Goal: Information Seeking & Learning: Learn about a topic

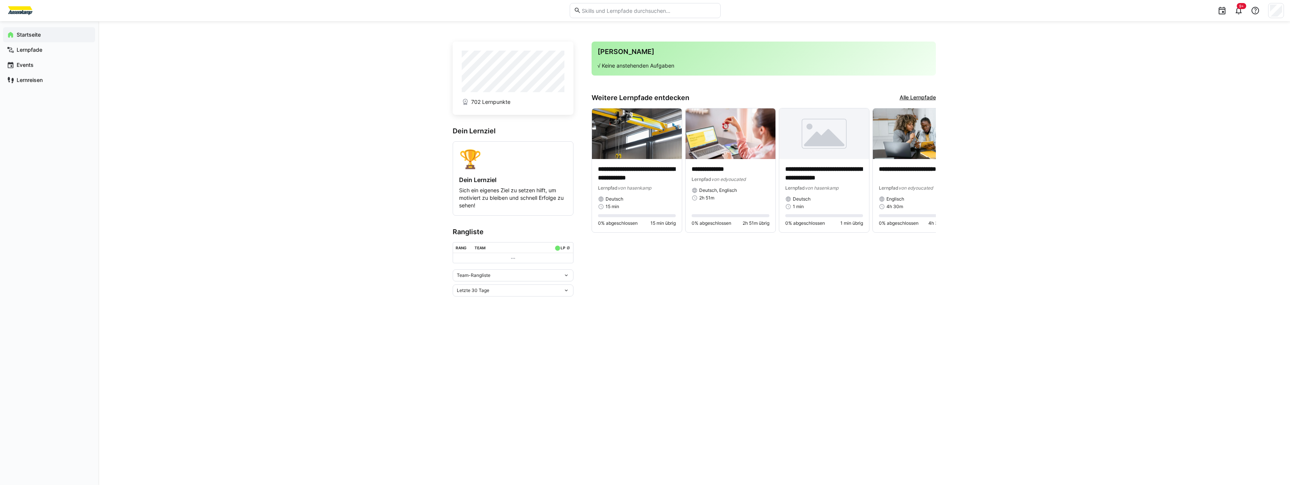
drag, startPoint x: 914, startPoint y: 96, endPoint x: 907, endPoint y: 98, distance: 6.7
click at [914, 96] on link "Alle Lernpfade" at bounding box center [917, 98] width 36 height 8
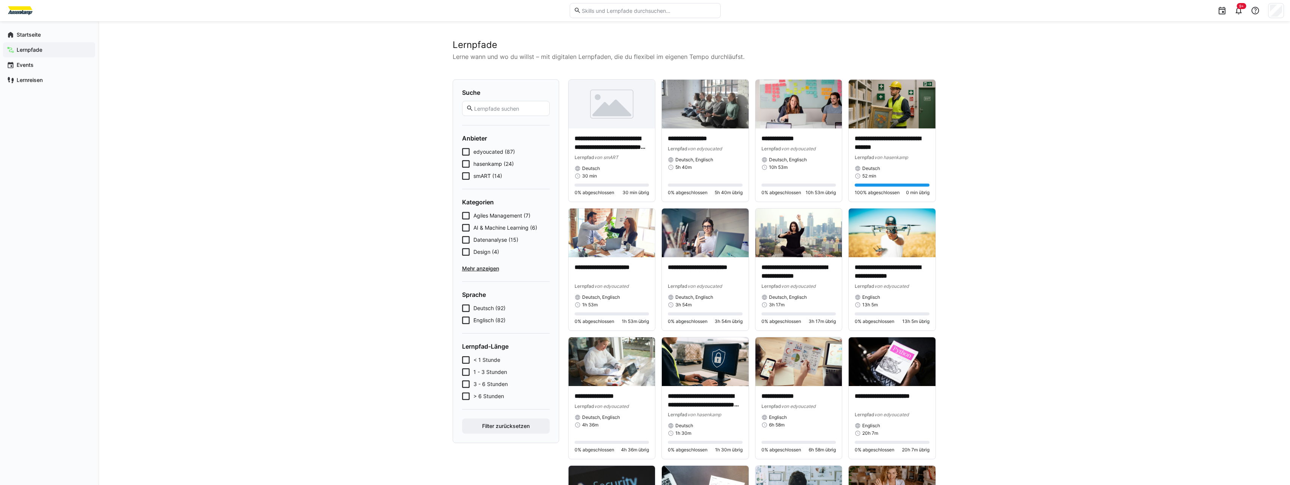
click at [465, 172] on icon at bounding box center [466, 176] width 8 height 8
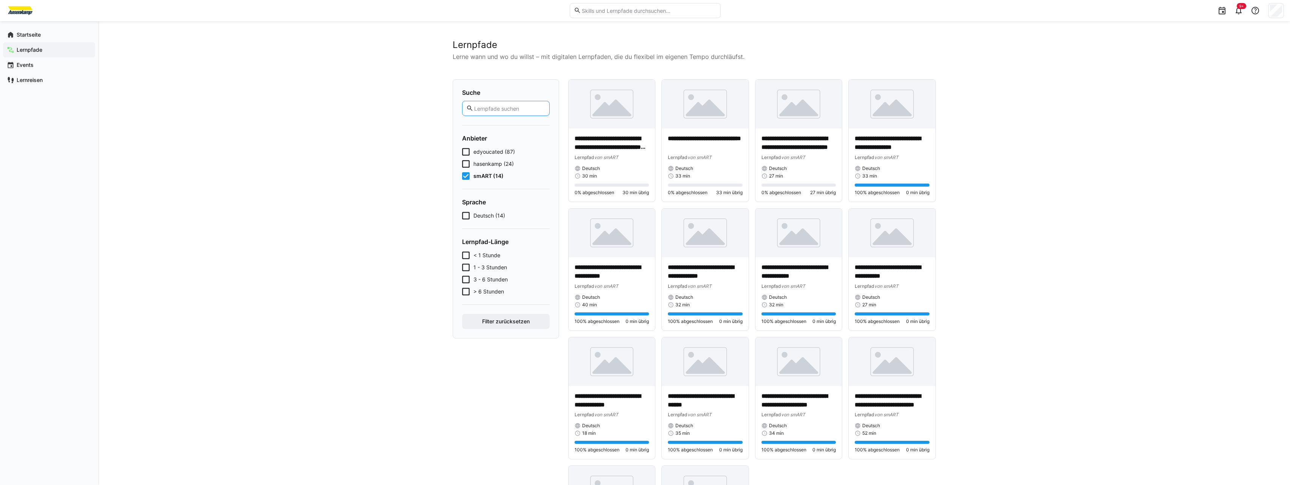
click at [496, 106] on input "text" at bounding box center [509, 108] width 72 height 7
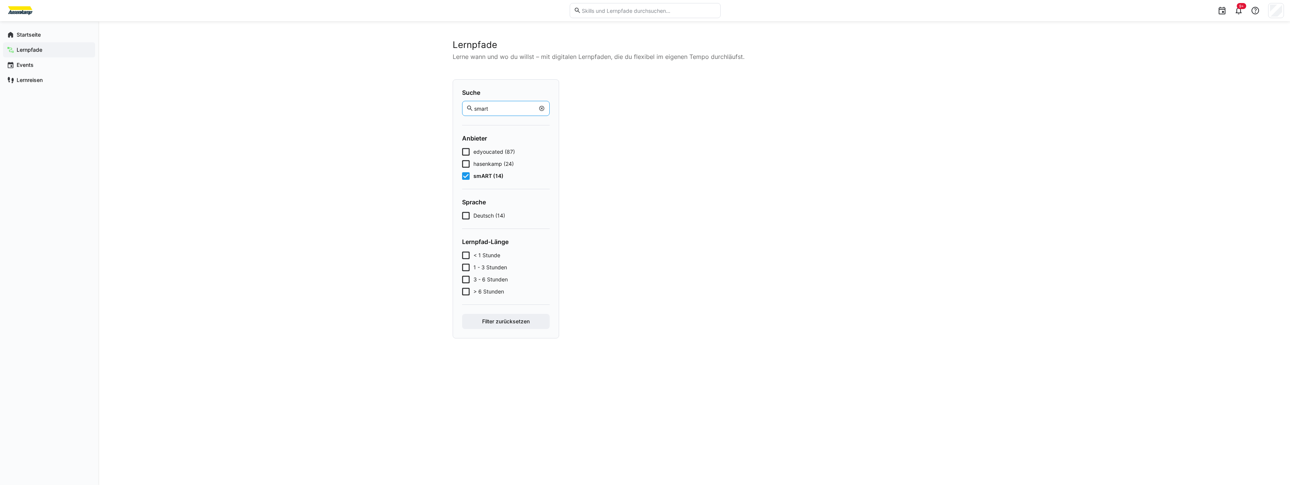
type input "smart"
click at [462, 314] on button "Filter zurücksetzen" at bounding box center [506, 321] width 88 height 15
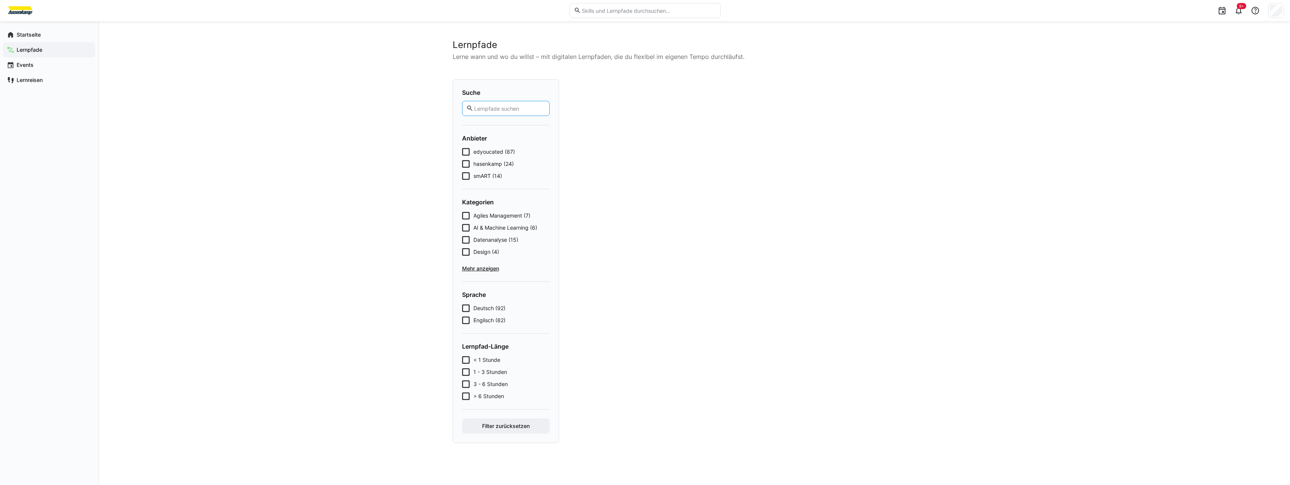
type input "smart"
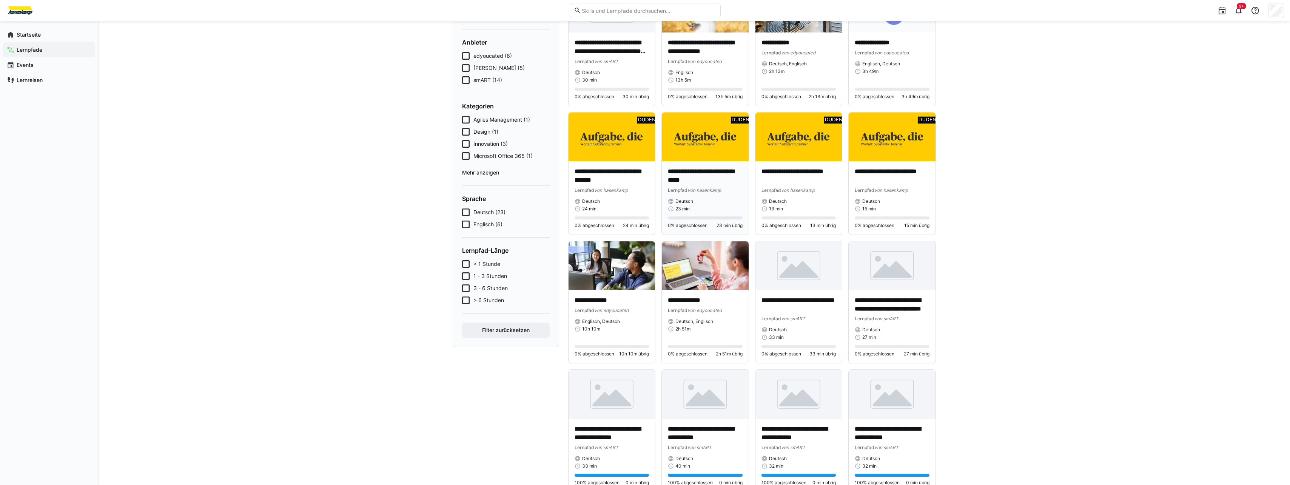
scroll to position [113, 0]
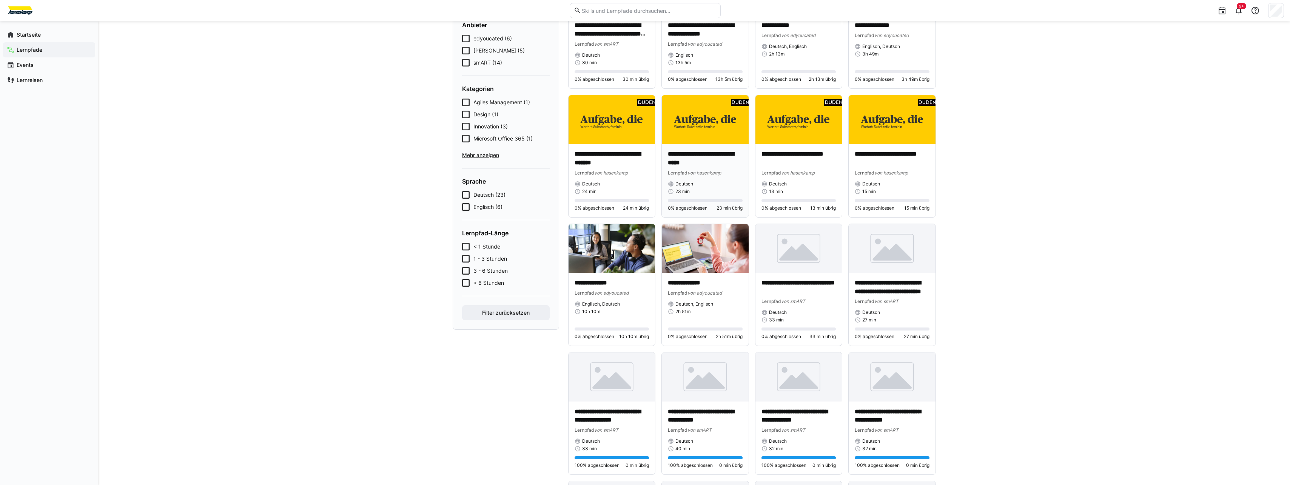
click at [699, 158] on p "**********" at bounding box center [705, 158] width 75 height 17
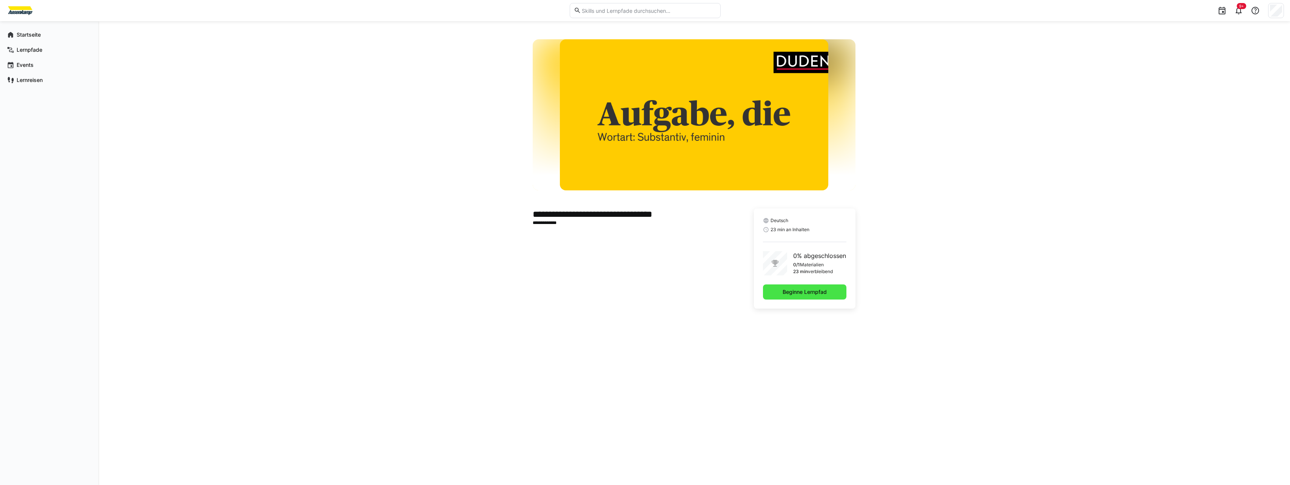
click at [800, 294] on span "Beginne Lernpfad" at bounding box center [804, 292] width 46 height 8
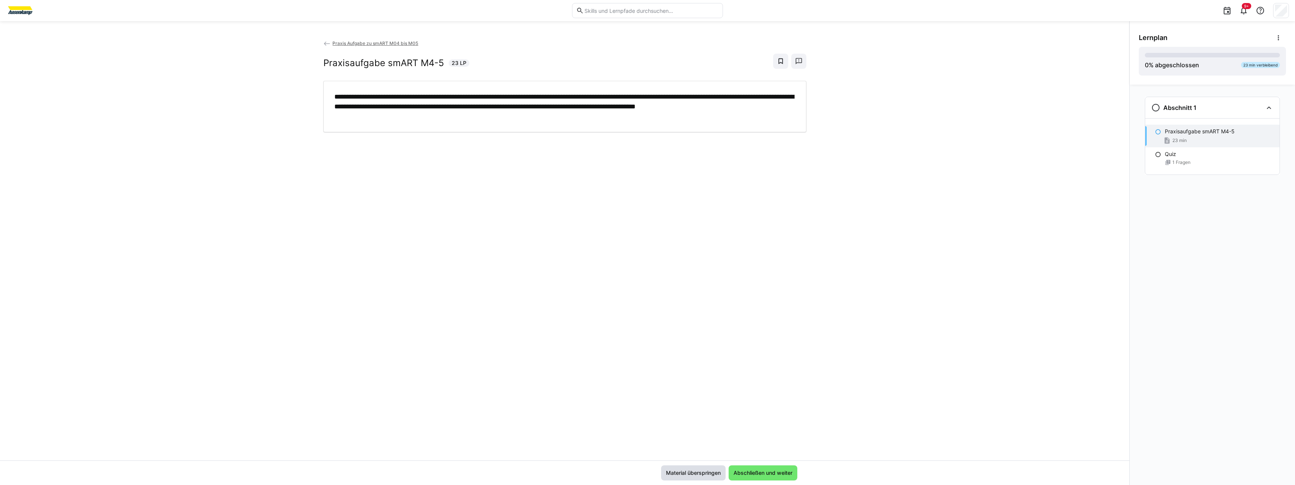
click at [703, 474] on span "Material überspringen" at bounding box center [693, 473] width 57 height 8
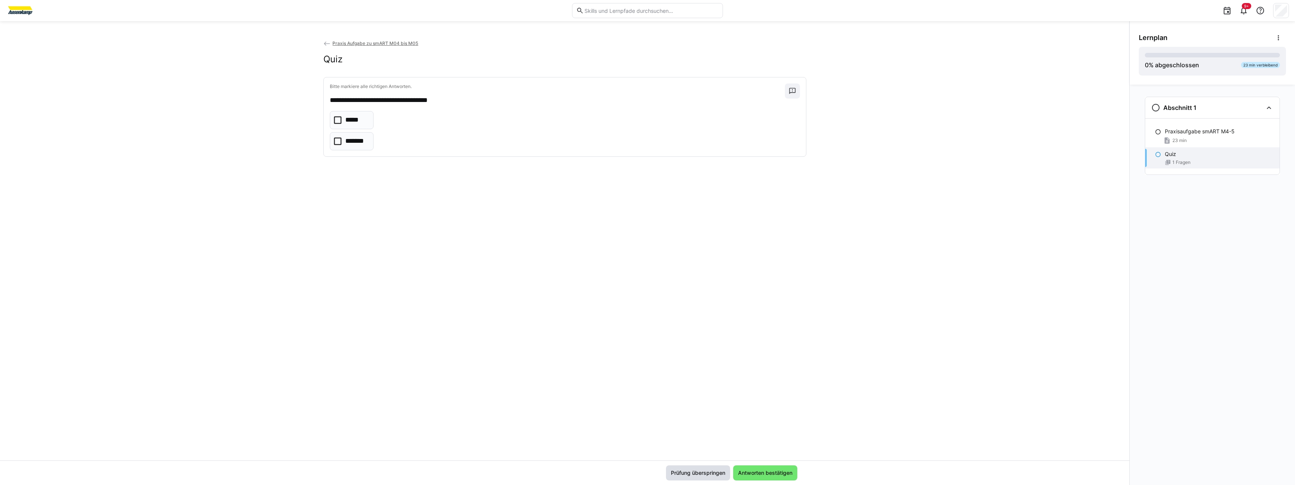
click at [711, 471] on span "Prüfung überspringen" at bounding box center [698, 473] width 57 height 8
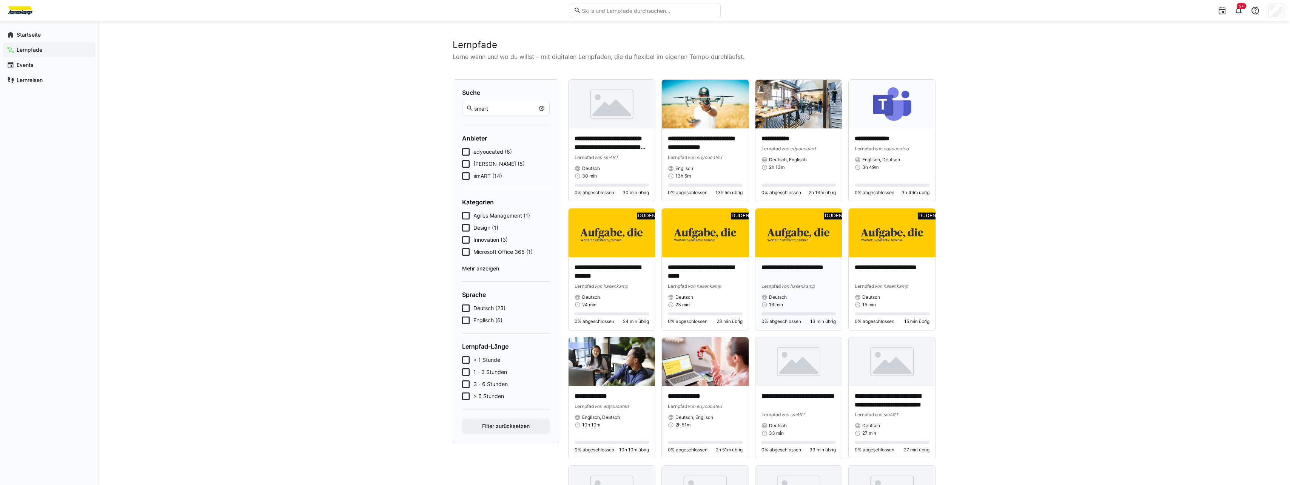
click at [775, 270] on p "**********" at bounding box center [798, 271] width 75 height 17
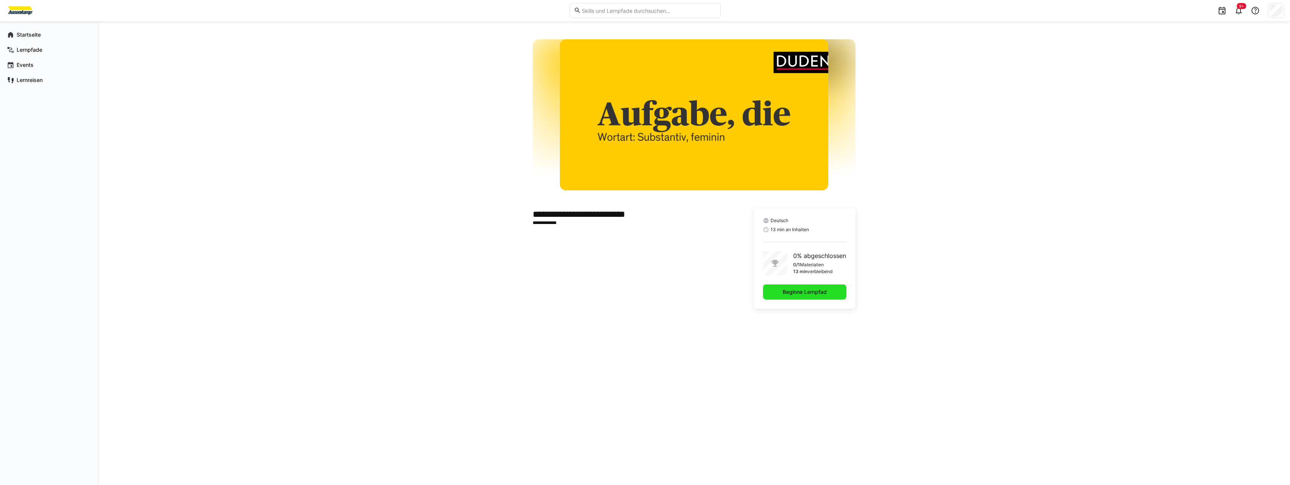
click at [788, 297] on span "Beginne Lernpfad" at bounding box center [804, 291] width 83 height 15
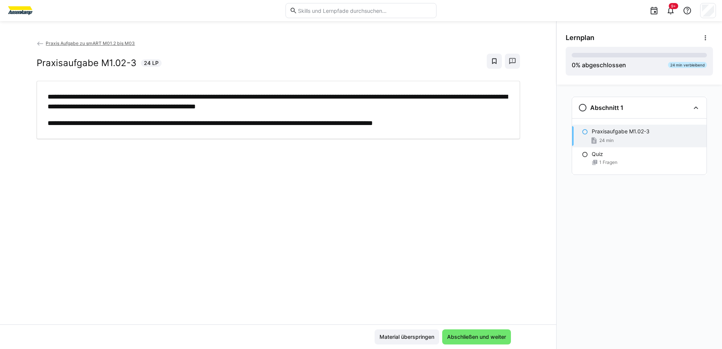
click at [108, 44] on span "Praxis Aufgabe zu smART M01.2 bis M03" at bounding box center [90, 43] width 89 height 6
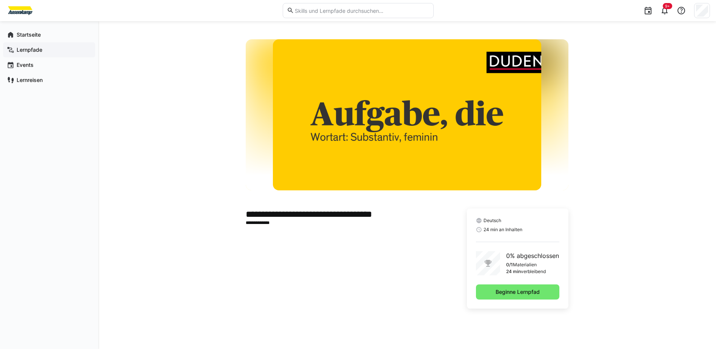
click at [0, 0] on app-navigation-label "Lernpfade" at bounding box center [0, 0] width 0 height 0
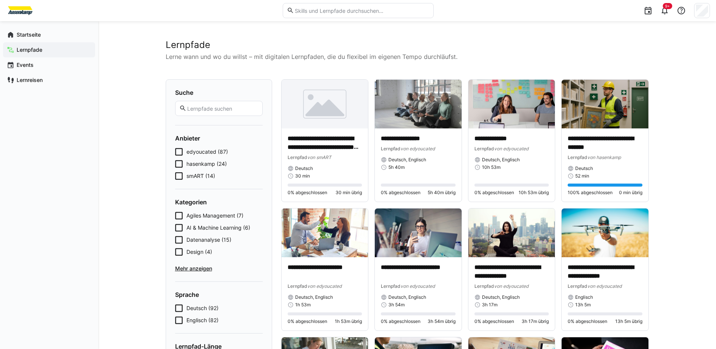
click at [264, 108] on div "Suche Anbieter edyoucated (87) hasenkamp (24) smART (14) Kategorien Agiles Mana…" at bounding box center [219, 260] width 106 height 363
click at [260, 107] on eds-input at bounding box center [219, 108] width 88 height 15
type input "smart"
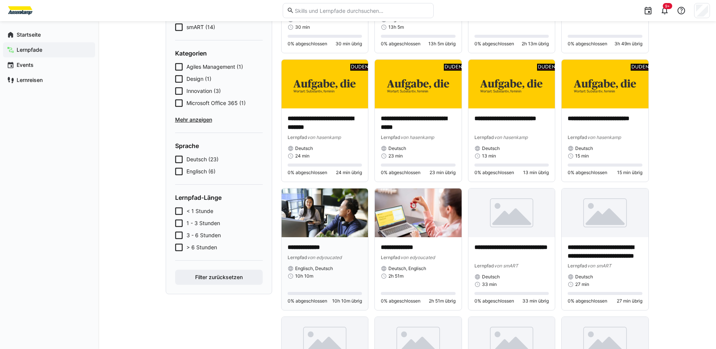
scroll to position [151, 0]
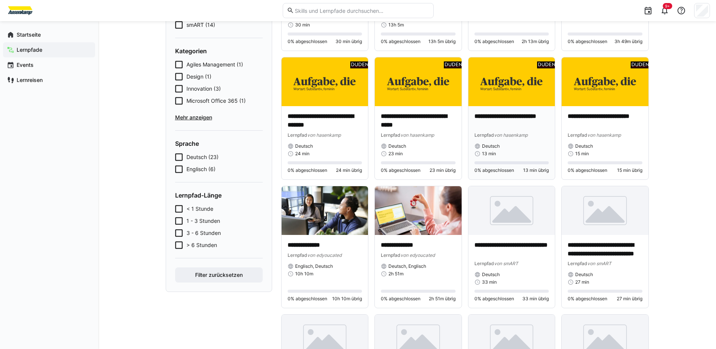
click at [491, 124] on p "**********" at bounding box center [511, 120] width 75 height 17
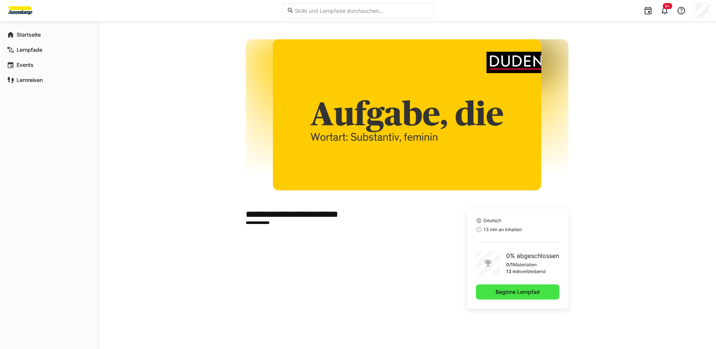
drag, startPoint x: 515, startPoint y: 305, endPoint x: 515, endPoint y: 297, distance: 8.7
click at [515, 305] on div "Deutsch 13 min an Inhalten 0% abgeschlossen 0/1 Materialien 13 min verbleibend …" at bounding box center [518, 258] width 102 height 100
click at [515, 293] on span "Beginne Lernpfad" at bounding box center [517, 292] width 46 height 8
